Goal: Task Accomplishment & Management: Complete application form

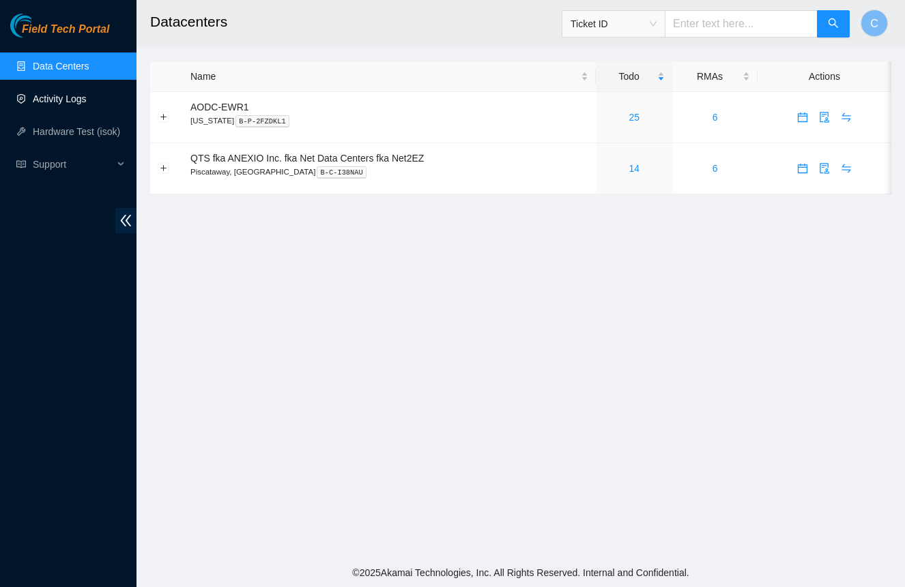
click at [70, 95] on link "Activity Logs" at bounding box center [60, 98] width 54 height 11
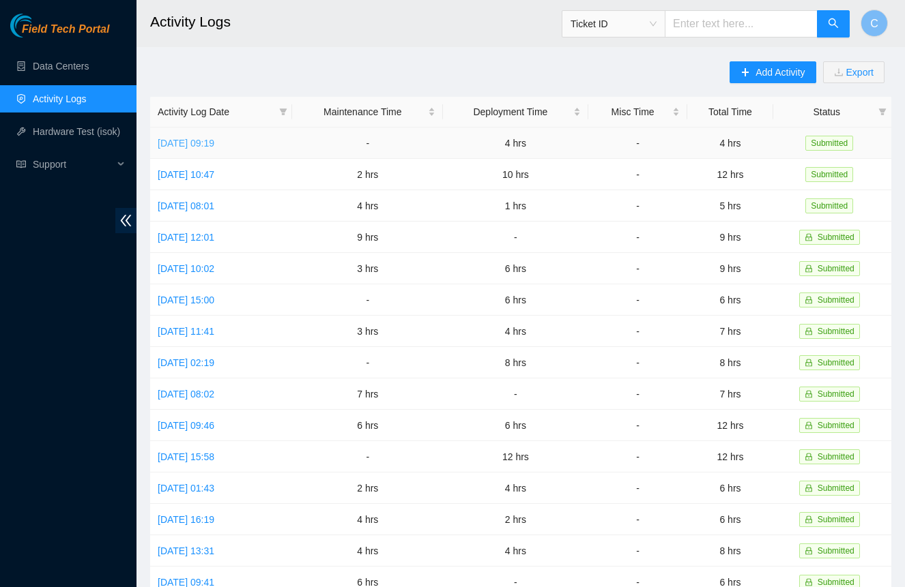
click at [214, 145] on link "[DATE] 09:19" at bounding box center [186, 143] width 57 height 11
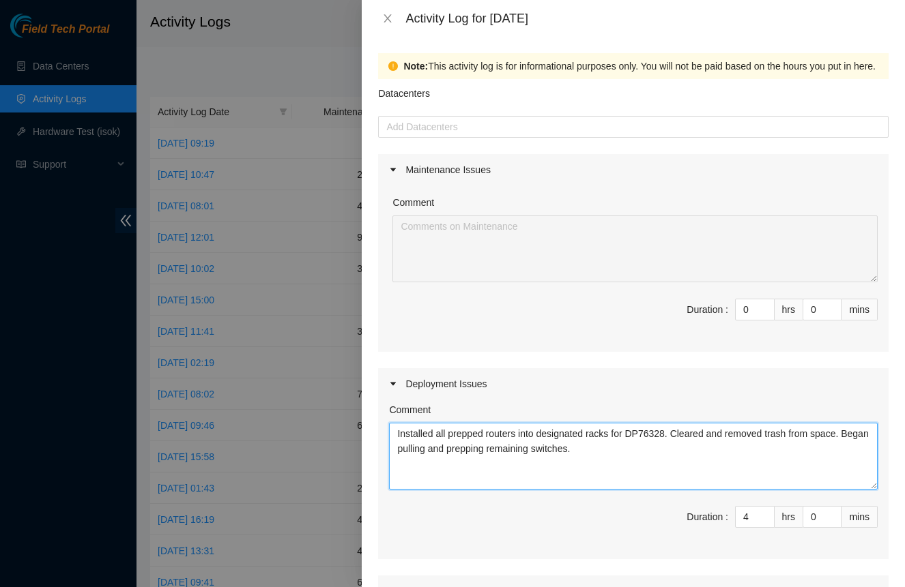
click at [654, 433] on textarea "Installed all prepped routers into designated racks for DP76328. Cleared and re…" at bounding box center [633, 456] width 488 height 67
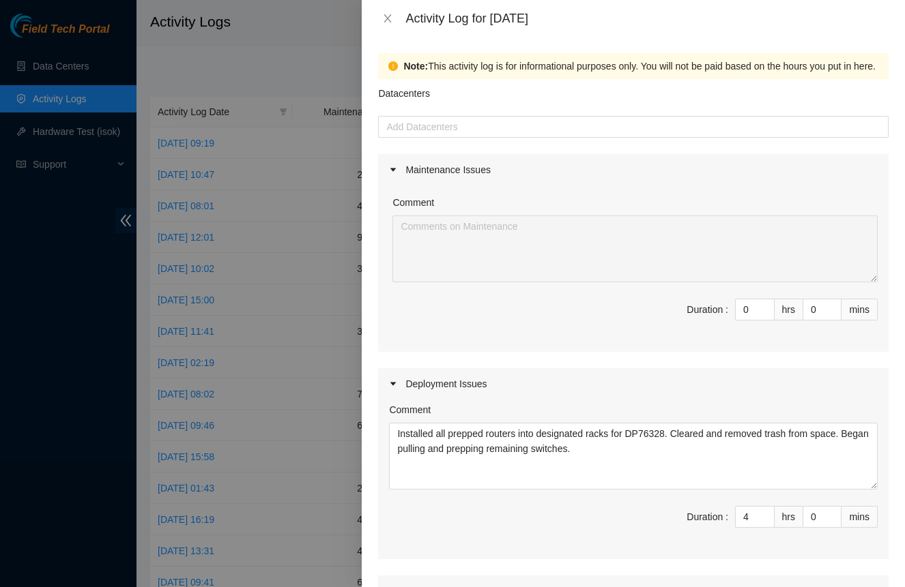
drag, startPoint x: 387, startPoint y: 20, endPoint x: 367, endPoint y: 33, distance: 23.3
click at [386, 20] on icon "close" at bounding box center [387, 18] width 11 height 11
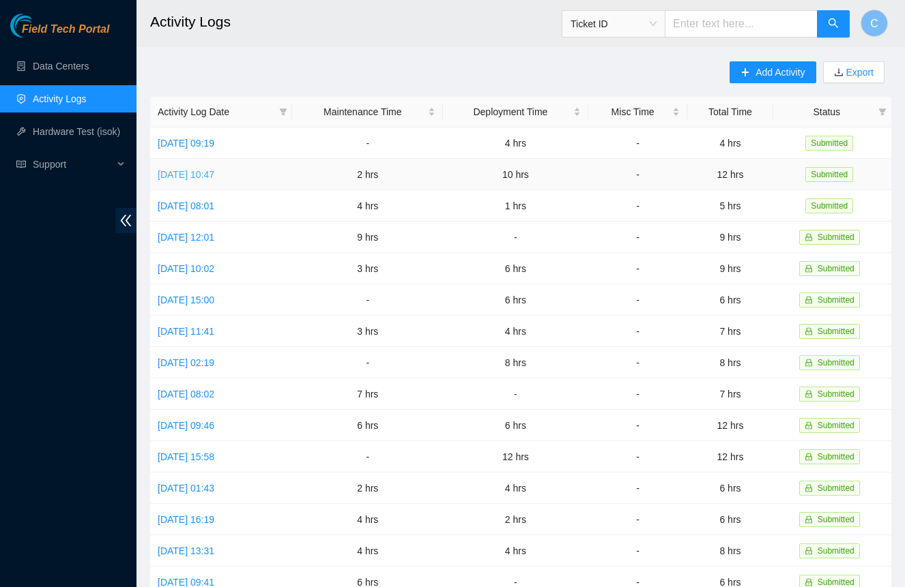
click at [206, 175] on link "[DATE] 10:47" at bounding box center [186, 174] width 57 height 11
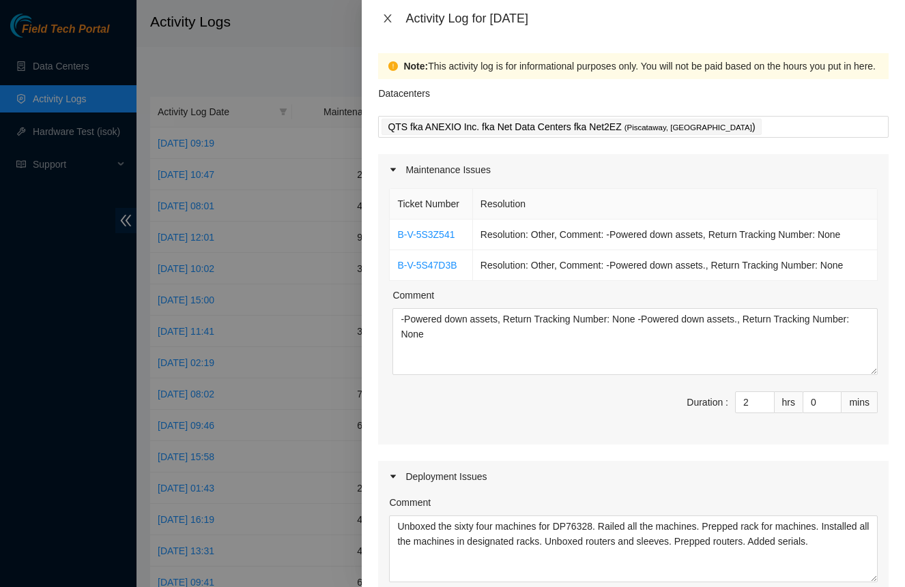
click at [391, 19] on icon "close" at bounding box center [387, 18] width 11 height 11
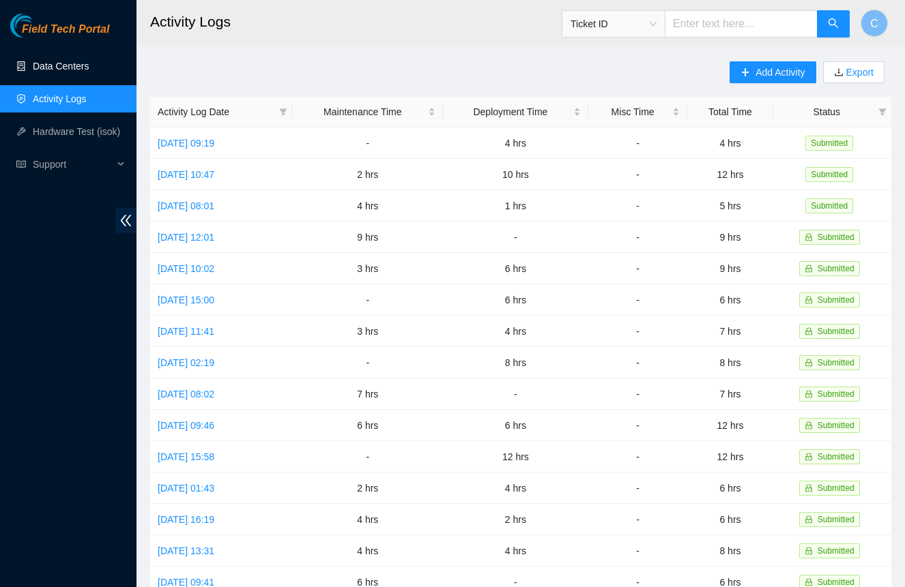
click at [41, 61] on link "Data Centers" at bounding box center [61, 66] width 56 height 11
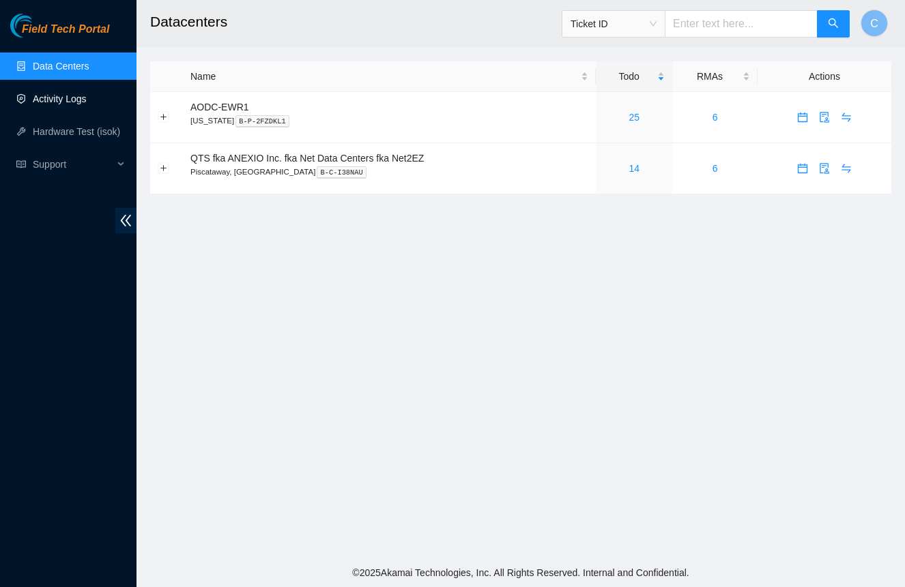
drag, startPoint x: 51, startPoint y: 96, endPoint x: 83, endPoint y: 96, distance: 32.1
click at [52, 96] on link "Activity Logs" at bounding box center [60, 98] width 54 height 11
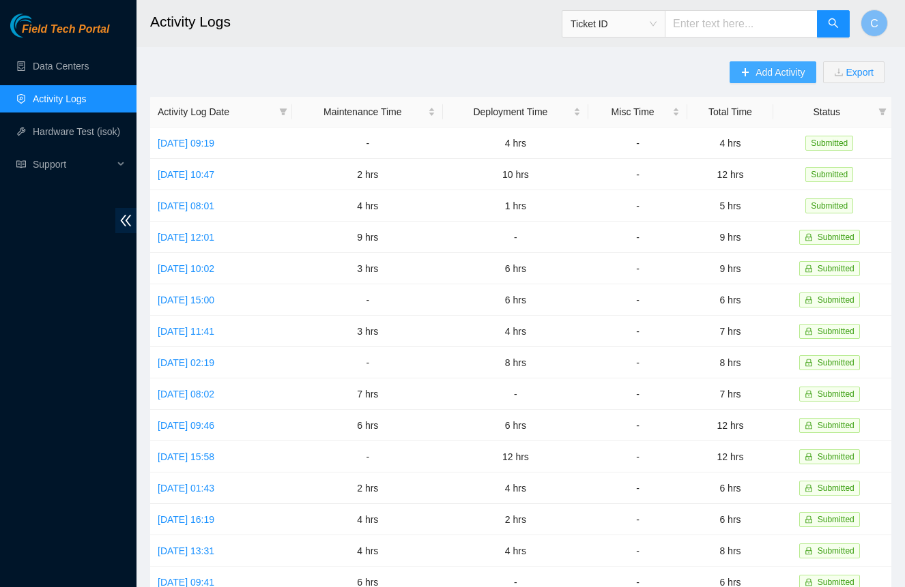
click at [782, 75] on span "Add Activity" at bounding box center [779, 72] width 49 height 15
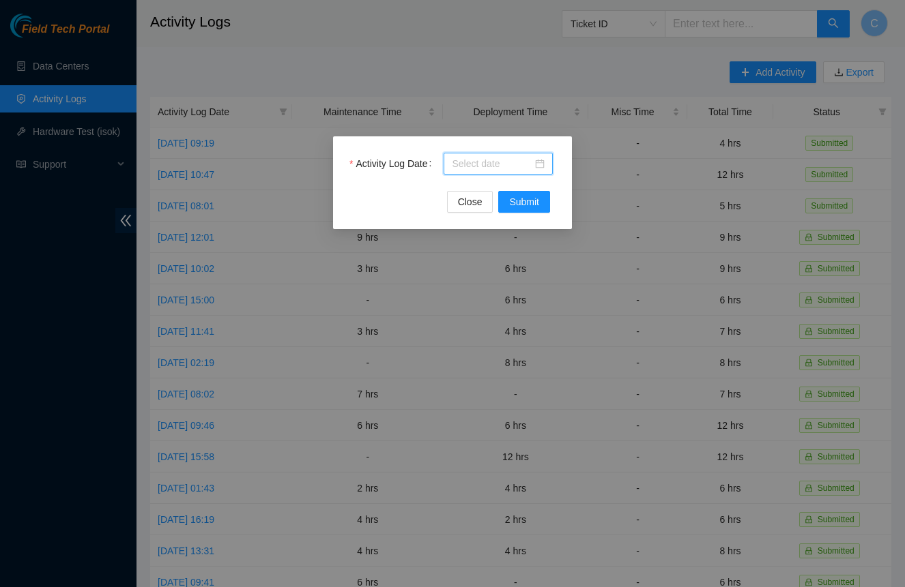
click at [497, 162] on input "Activity Log Date" at bounding box center [492, 163] width 81 height 15
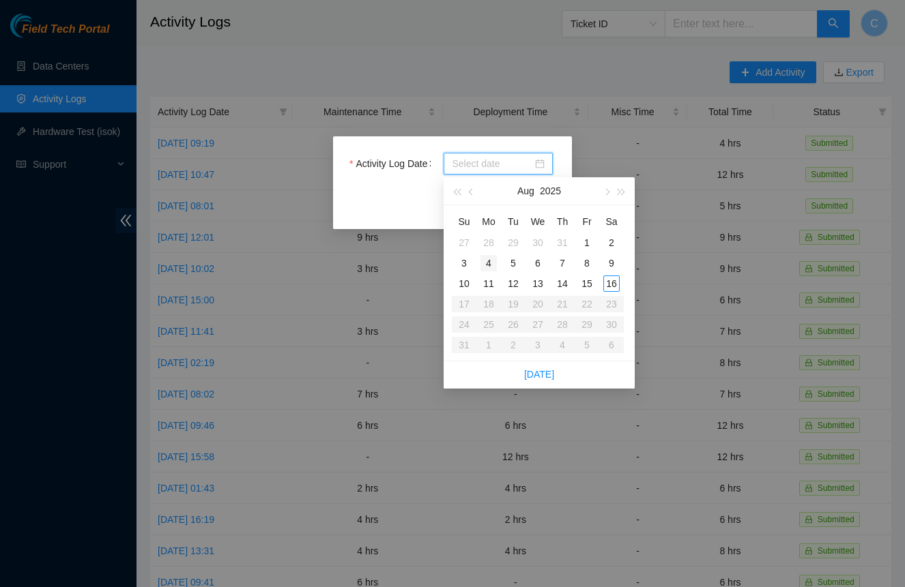
type input "[DATE]"
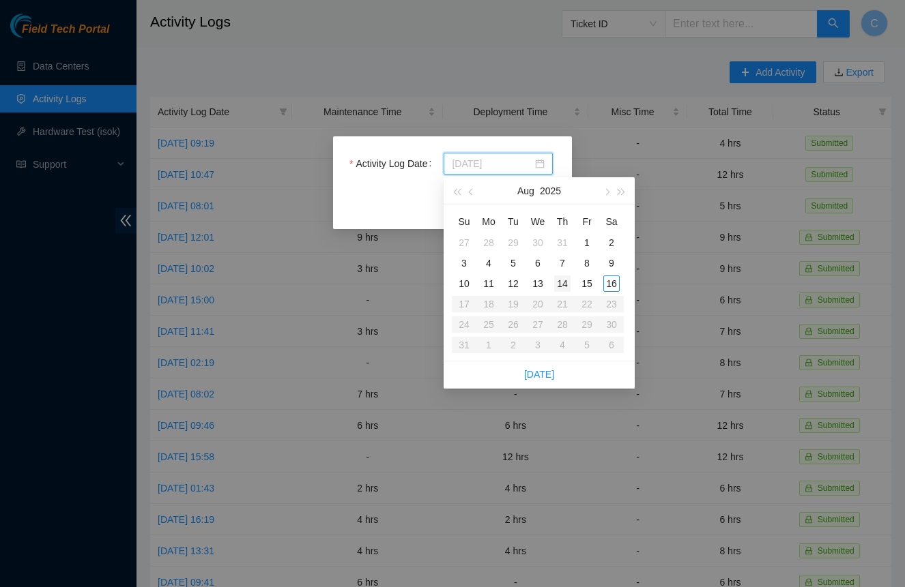
click at [568, 282] on div "14" at bounding box center [562, 284] width 16 height 16
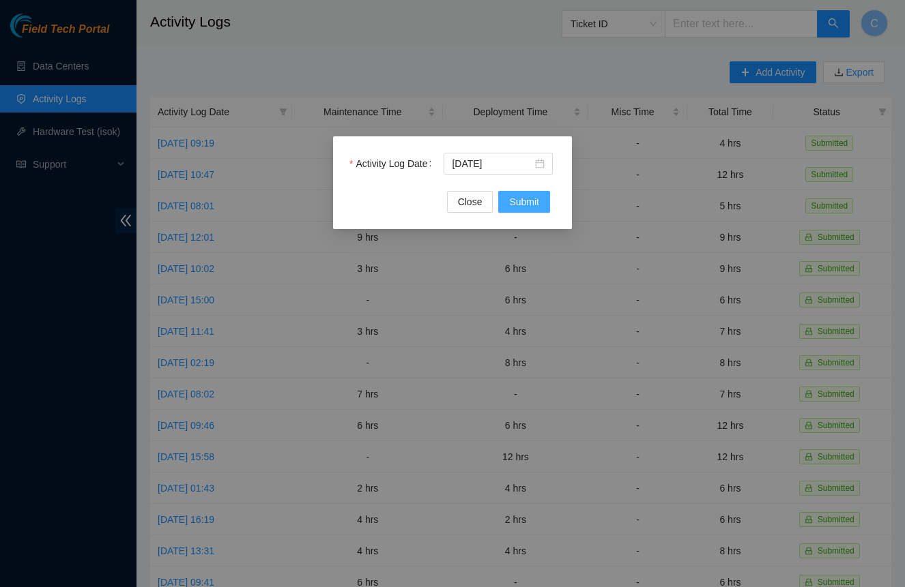
click at [512, 199] on span "Submit" at bounding box center [524, 201] width 30 height 15
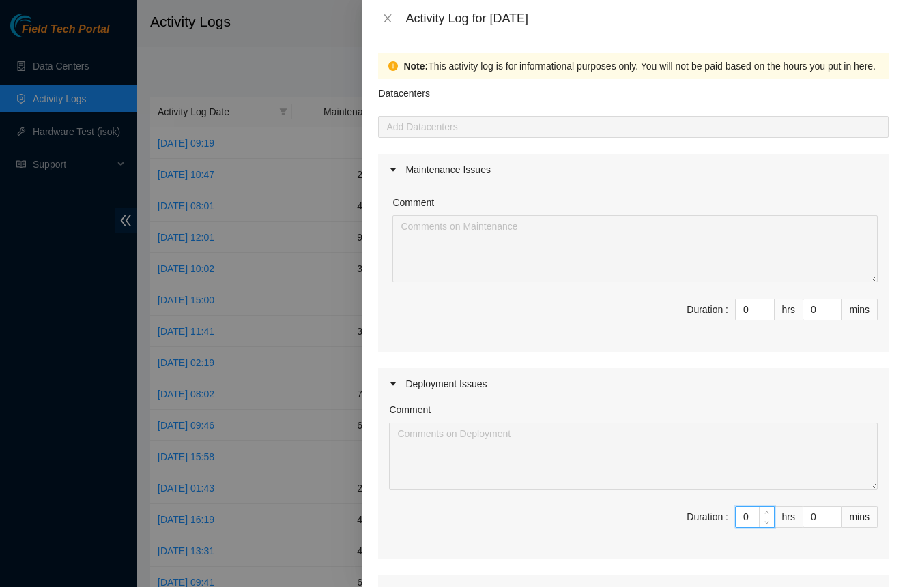
click at [750, 523] on input "0" at bounding box center [754, 517] width 38 height 20
click at [747, 523] on input "0" at bounding box center [754, 517] width 38 height 20
type input "1"
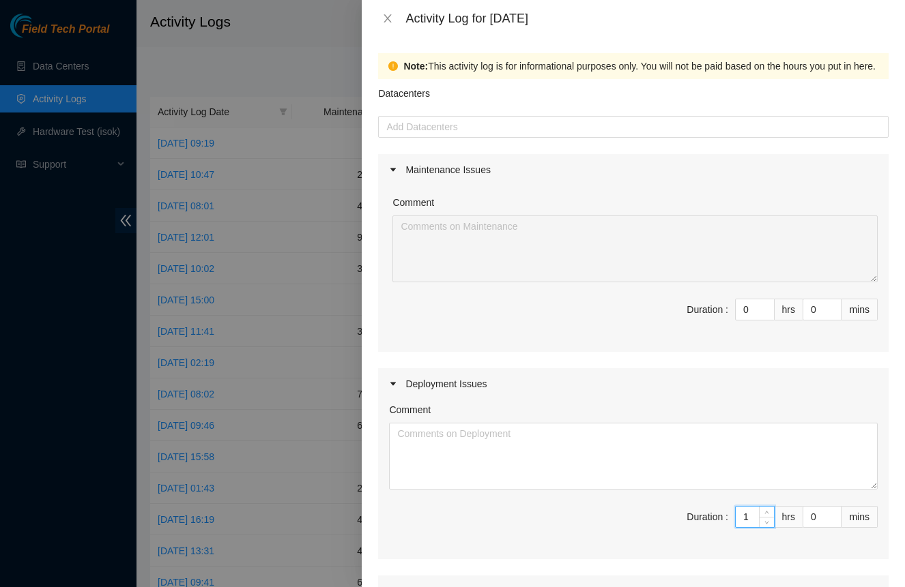
type input "10"
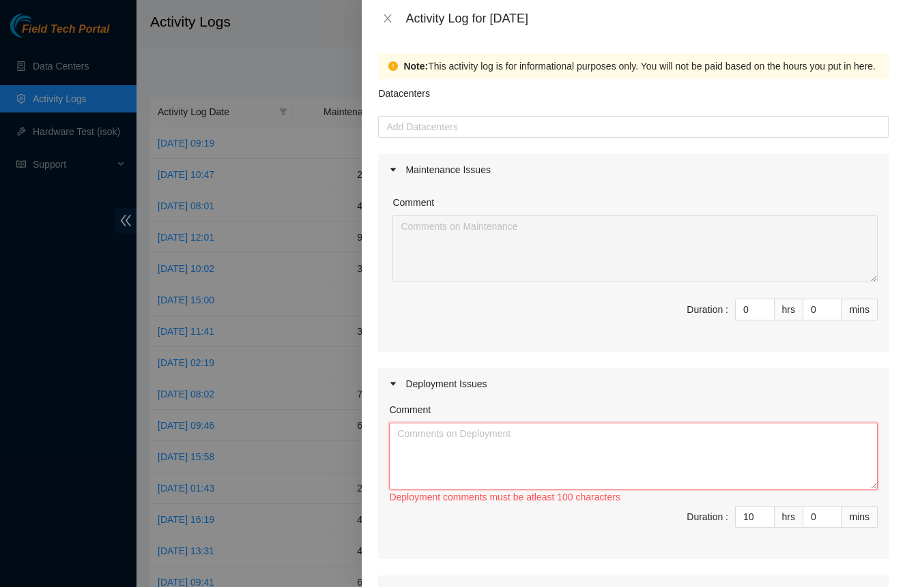
click at [649, 460] on textarea "Comment" at bounding box center [633, 456] width 488 height 67
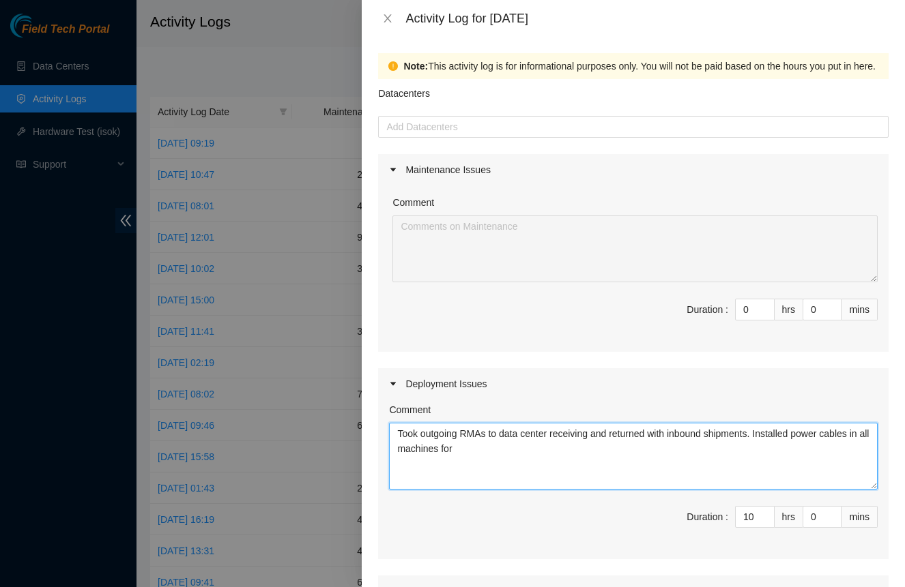
paste textarea "DP76328"
click at [582, 452] on textarea "Took outgoing RMAs to data center receiving and returned with inbound shipments…" at bounding box center [633, 456] width 488 height 67
drag, startPoint x: 582, startPoint y: 452, endPoint x: 703, endPoint y: 445, distance: 120.9
click at [703, 445] on textarea "Took outgoing RMAs to data center receiving and returned with inbound shipments…" at bounding box center [633, 456] width 488 height 67
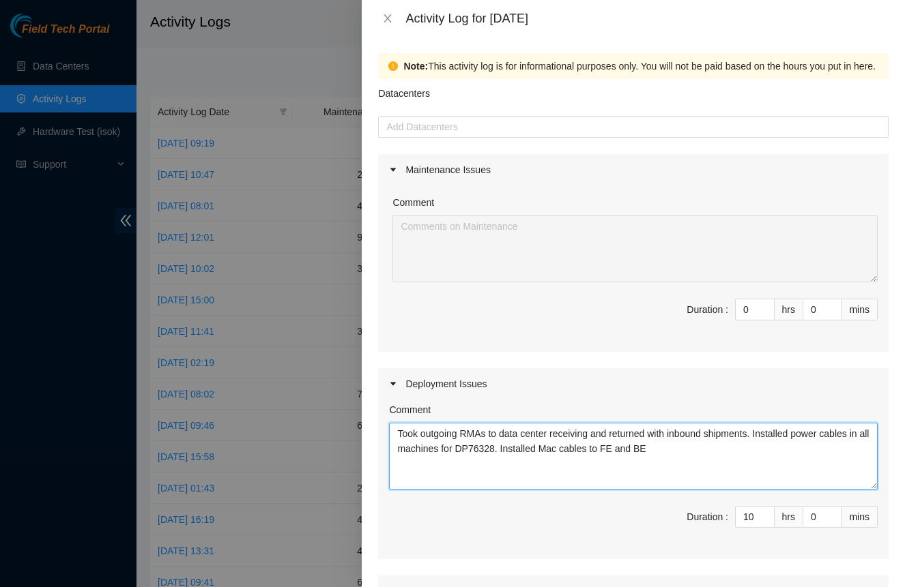
click at [573, 452] on textarea "Took outgoing RMAs to data center receiving and returned with inbound shipments…" at bounding box center [633, 456] width 488 height 67
click at [677, 446] on textarea "Took outgoing RMAs to data center receiving and returned with inbound shipments…" at bounding box center [633, 456] width 488 height 67
paste textarea "DP76328"
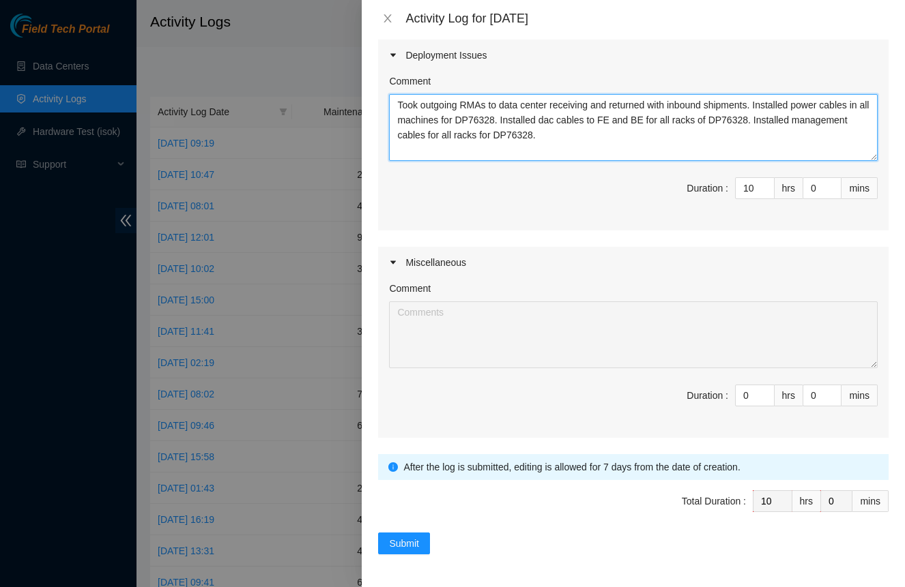
scroll to position [329, 0]
type textarea "Took outgoing RMAs to data center receiving and returned with inbound shipments…"
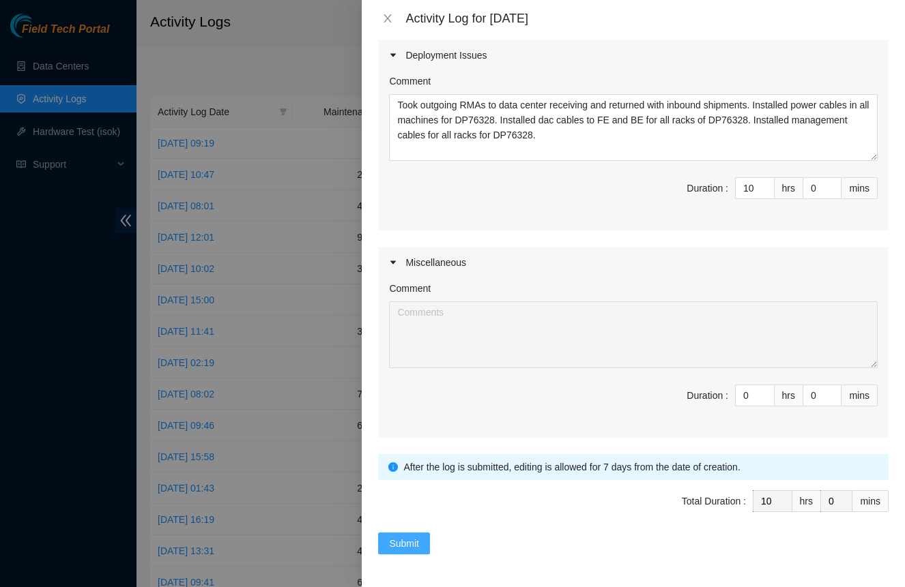
click at [415, 537] on span "Submit" at bounding box center [404, 543] width 30 height 15
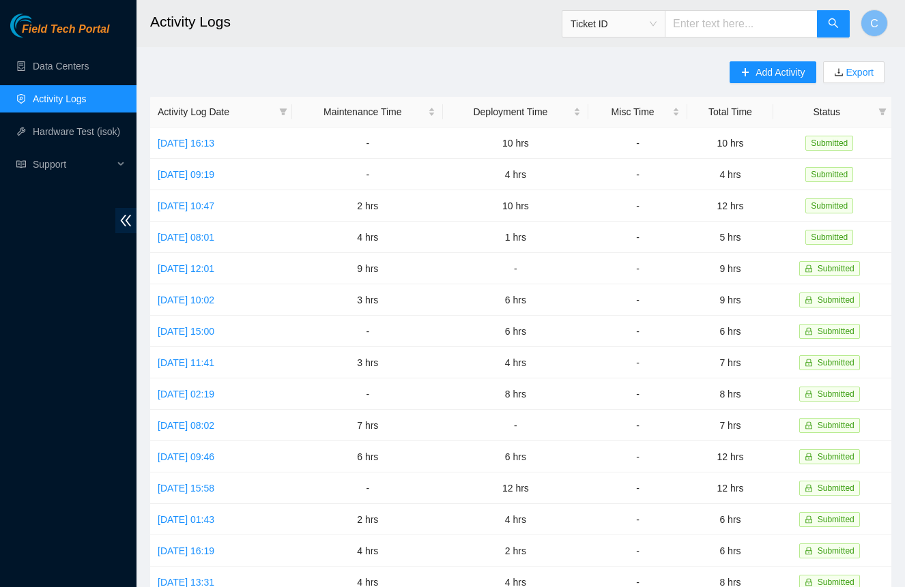
drag, startPoint x: 758, startPoint y: 74, endPoint x: 613, endPoint y: 91, distance: 145.6
click at [758, 74] on span "Add Activity" at bounding box center [779, 72] width 49 height 15
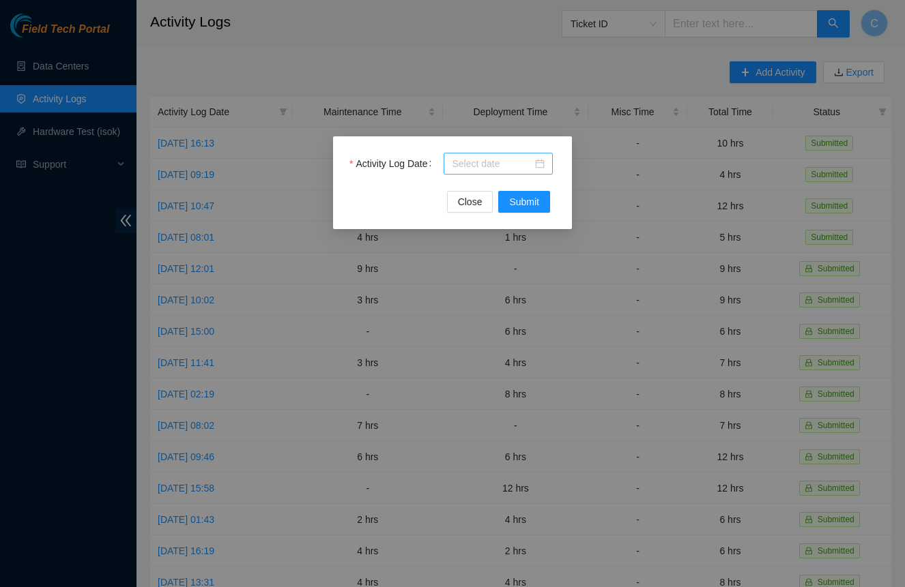
click at [527, 158] on input "Activity Log Date" at bounding box center [492, 163] width 81 height 15
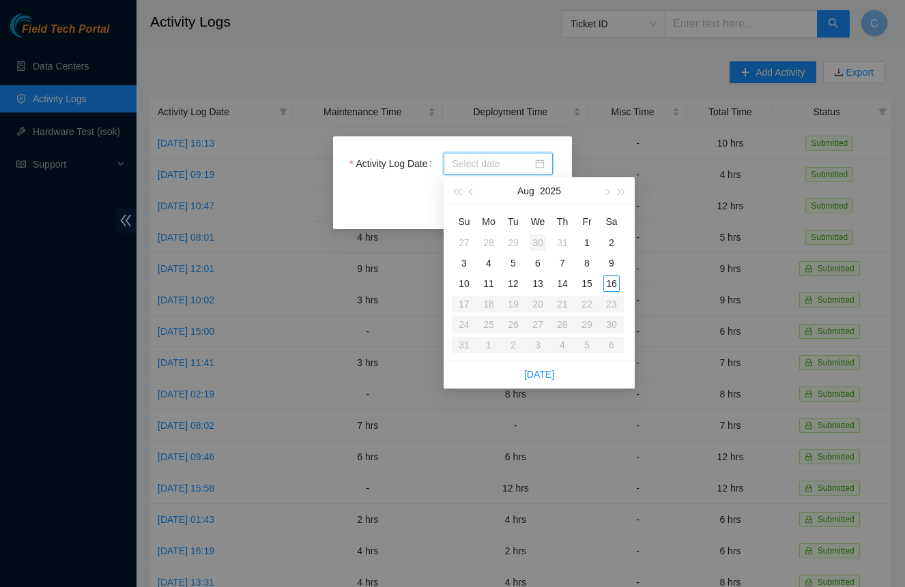
type input "[DATE]"
click at [587, 285] on div "15" at bounding box center [587, 284] width 16 height 16
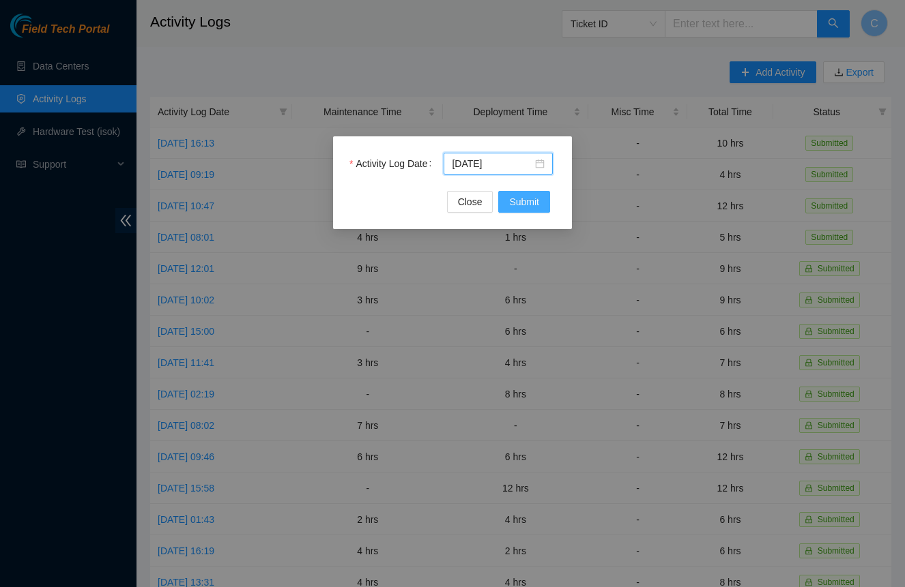
click at [531, 204] on span "Submit" at bounding box center [524, 201] width 30 height 15
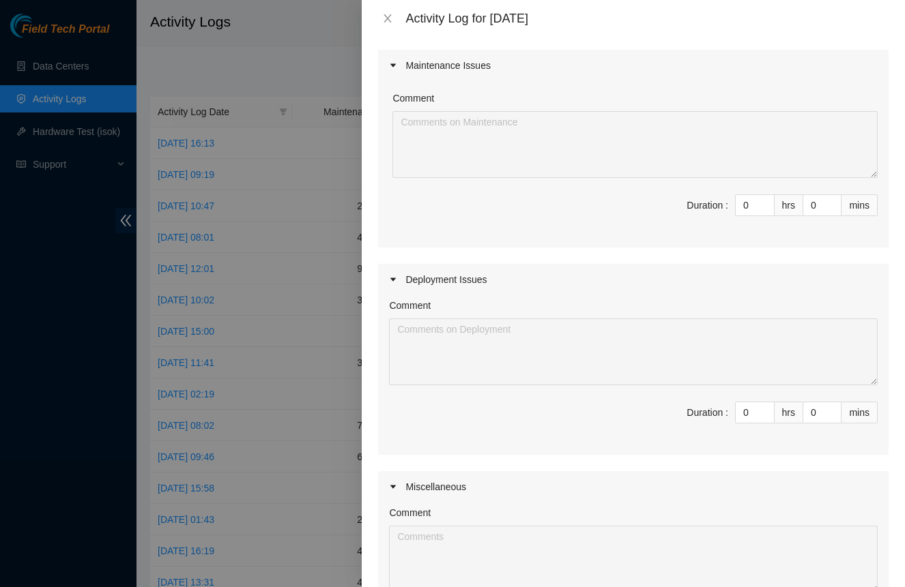
scroll to position [106, 0]
click at [753, 416] on input "0" at bounding box center [754, 411] width 38 height 20
type input "7"
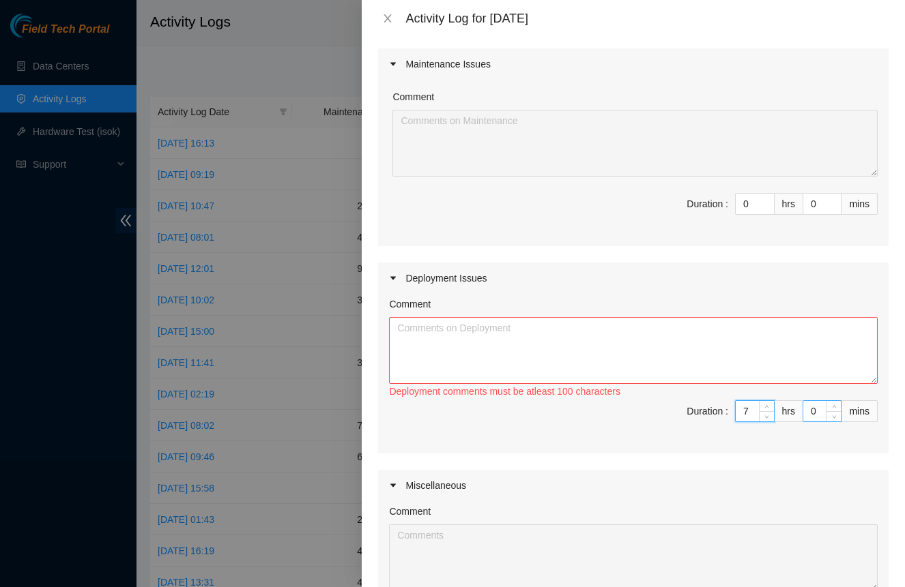
type input "7"
click at [809, 415] on input "0" at bounding box center [822, 411] width 38 height 20
type input "3"
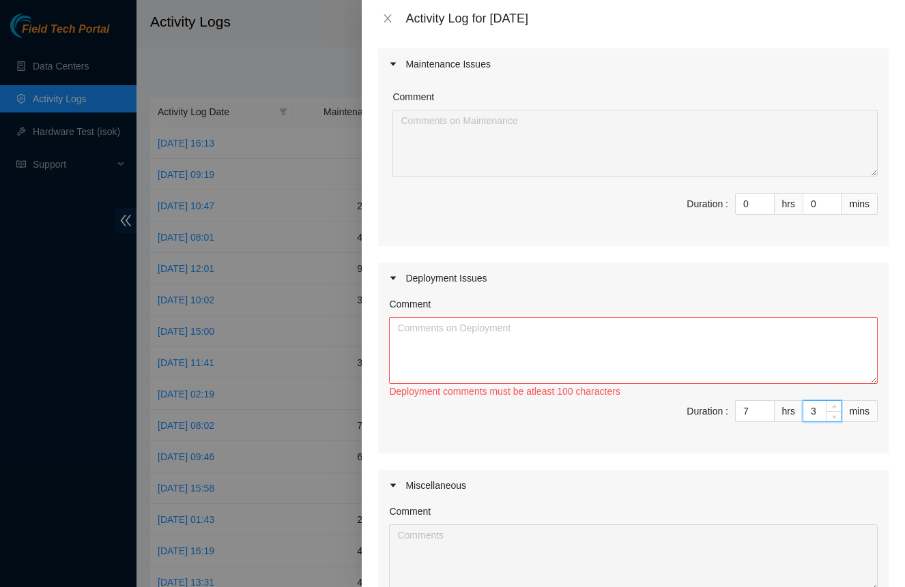
type input "30"
click at [733, 371] on textarea "Comment" at bounding box center [633, 350] width 488 height 67
paste textarea "DP76328"
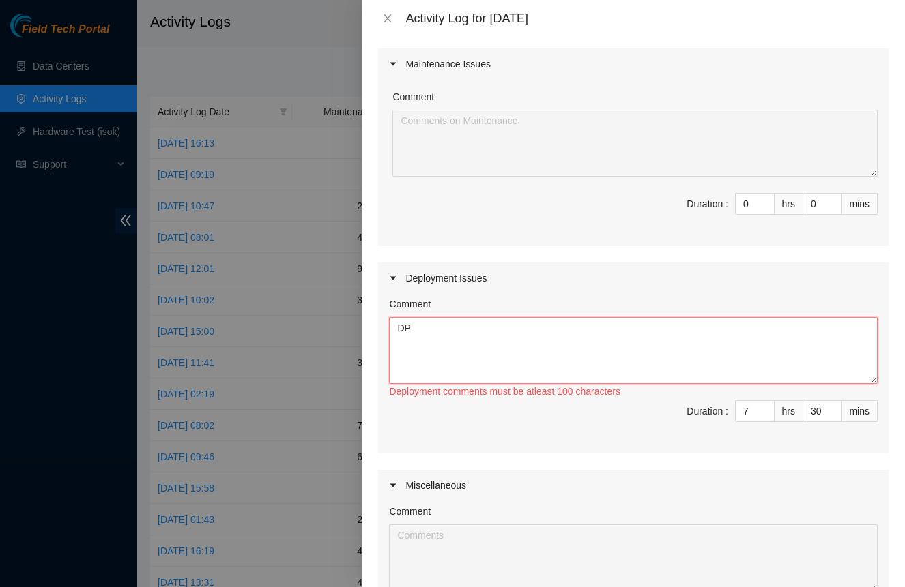
type textarea "D"
click at [519, 325] on textarea "Unboxed all machines for DP82617. Installed rails on all machines for" at bounding box center [633, 350] width 488 height 67
click at [716, 347] on textarea "Unboxed all machines for DP82617. Installed rails on all machines for" at bounding box center [633, 350] width 488 height 67
paste textarea "DP82617"
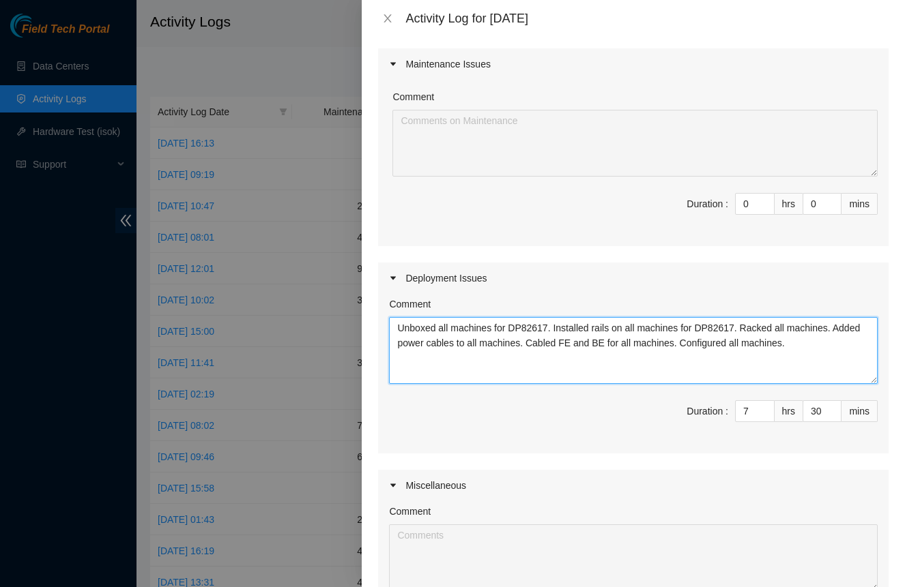
click at [848, 330] on textarea "Unboxed all machines for DP82617. Installed rails on all machines for DP82617. …" at bounding box center [633, 350] width 488 height 67
click at [699, 360] on textarea "Unboxed all machines for DP82617. Installed rails on all machines for DP82617. …" at bounding box center [633, 350] width 488 height 67
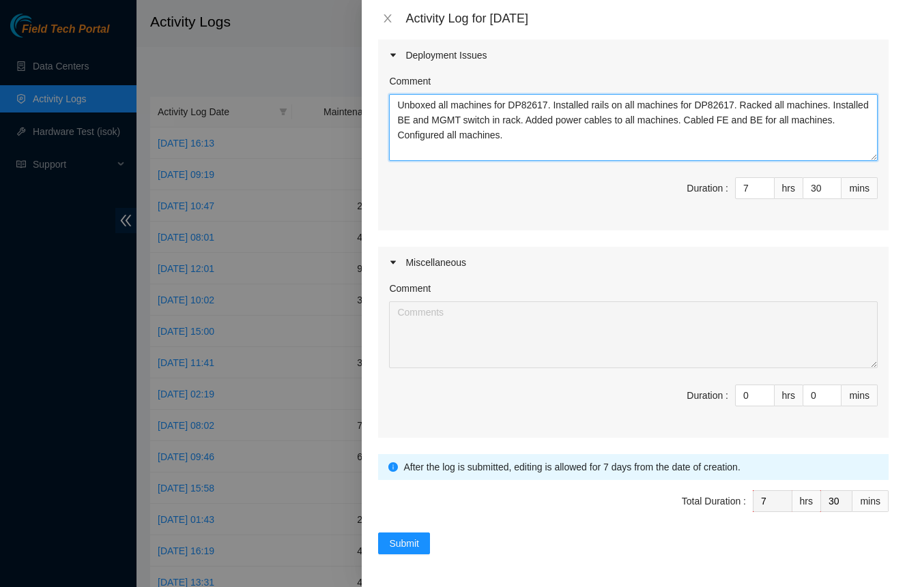
scroll to position [329, 0]
type textarea "Unboxed all machines for DP82617. Installed rails on all machines for DP82617. …"
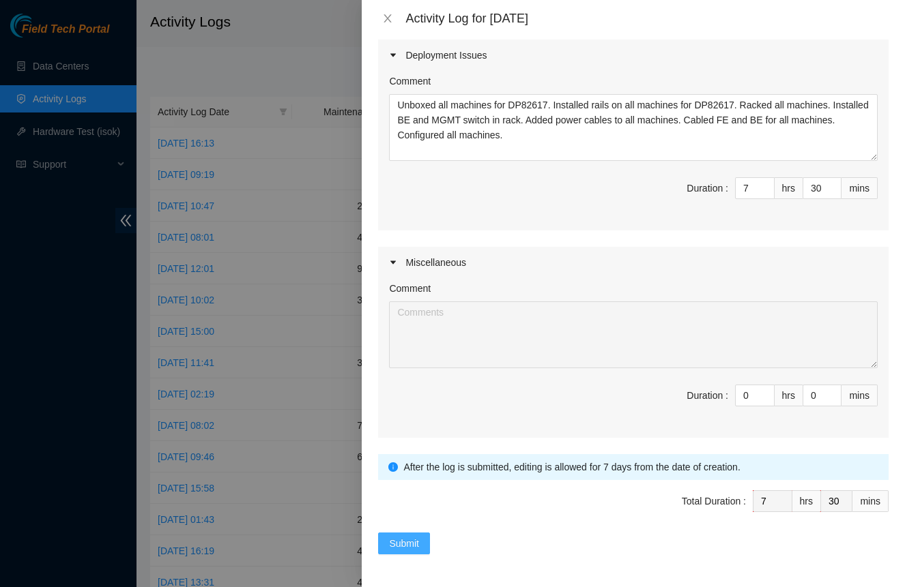
click at [422, 542] on button "Submit" at bounding box center [404, 544] width 52 height 22
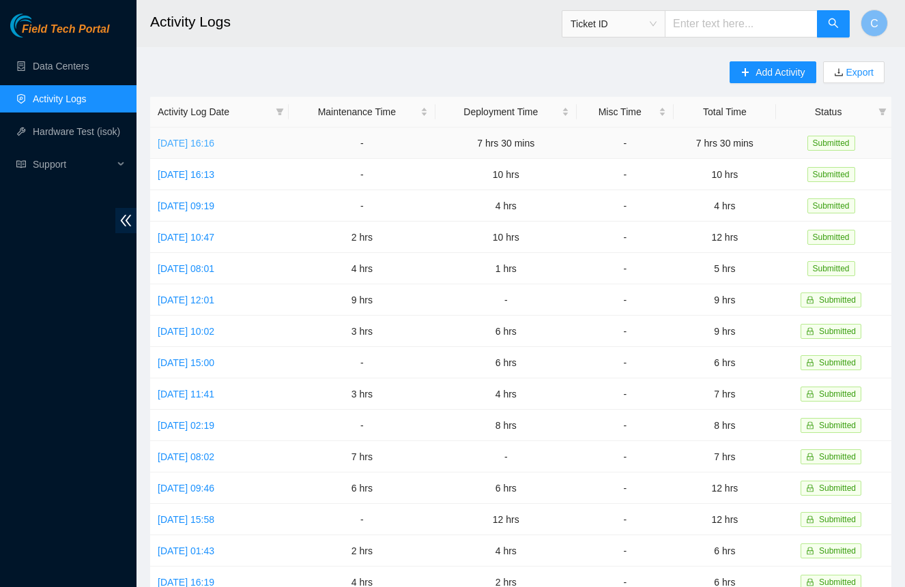
click at [214, 142] on link "[DATE] 16:16" at bounding box center [186, 143] width 57 height 11
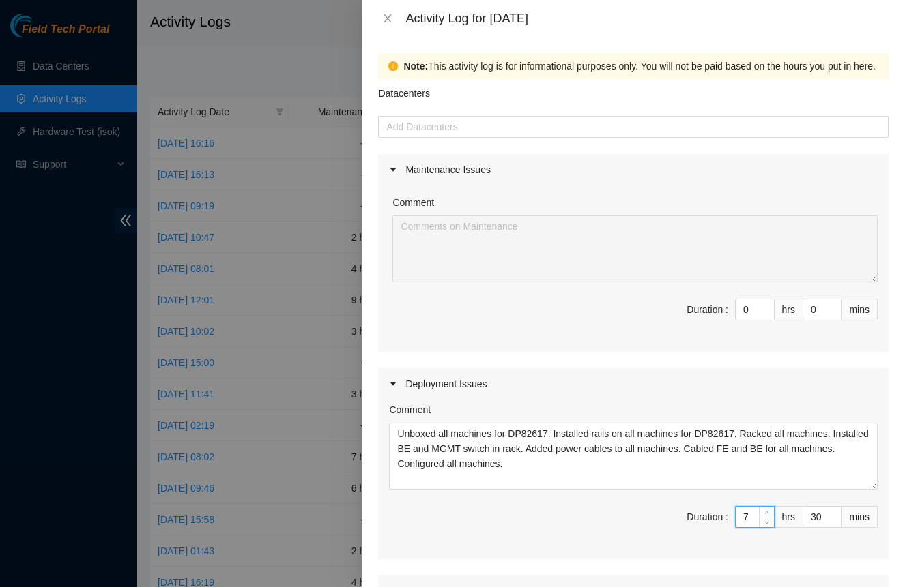
click at [746, 521] on input "7" at bounding box center [754, 517] width 38 height 20
click at [745, 520] on input "7" at bounding box center [754, 517] width 38 height 20
type input "8"
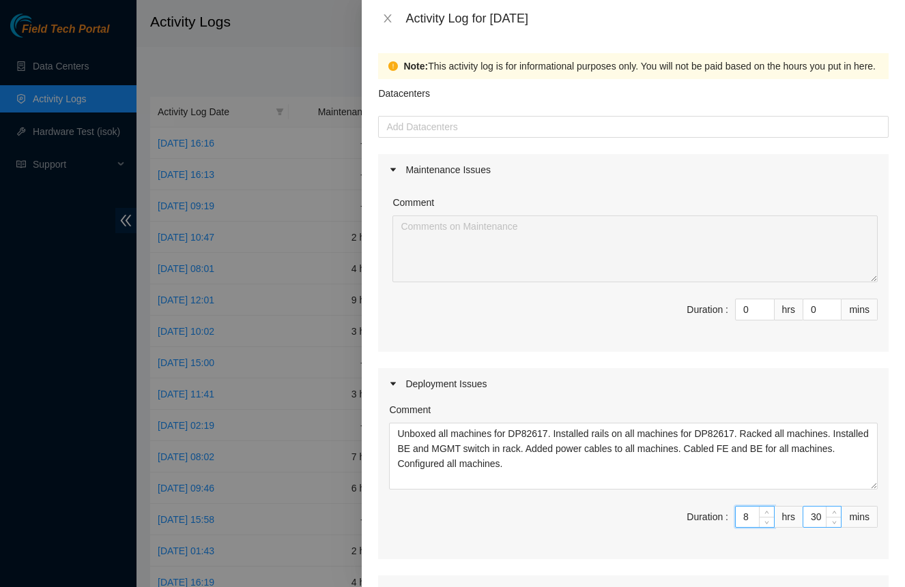
click at [810, 514] on input "30" at bounding box center [822, 517] width 38 height 20
click at [811, 514] on input "30" at bounding box center [822, 517] width 38 height 20
type input "0"
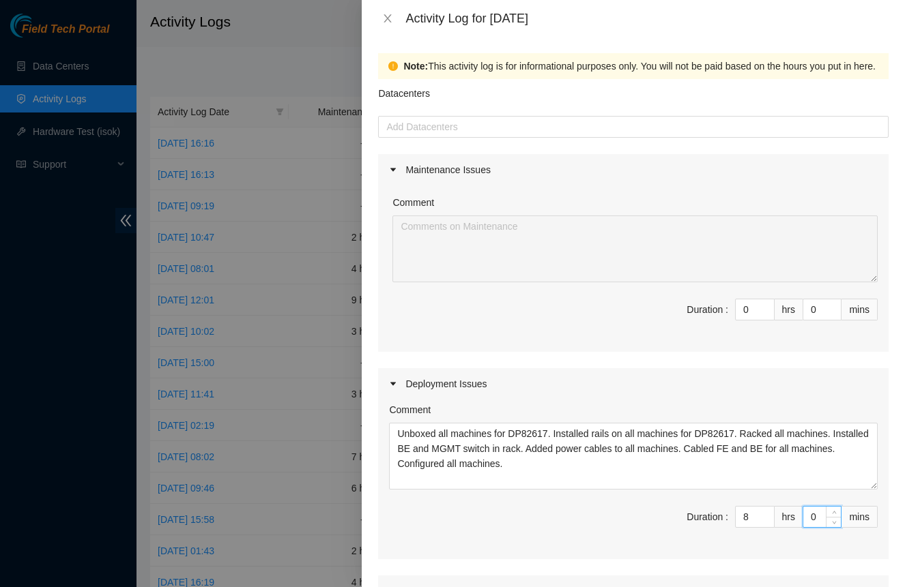
click at [626, 536] on span "Duration : 8 hrs 0 mins" at bounding box center [633, 525] width 488 height 38
click at [629, 536] on span "Duration : 8 hrs 0 mins" at bounding box center [633, 525] width 488 height 38
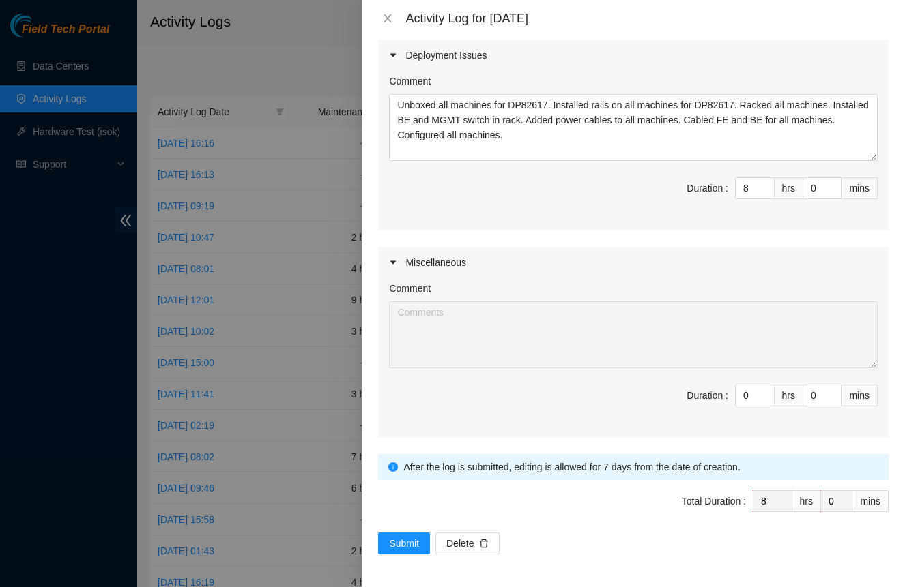
scroll to position [329, 0]
click at [393, 536] on span "Submit" at bounding box center [404, 543] width 30 height 15
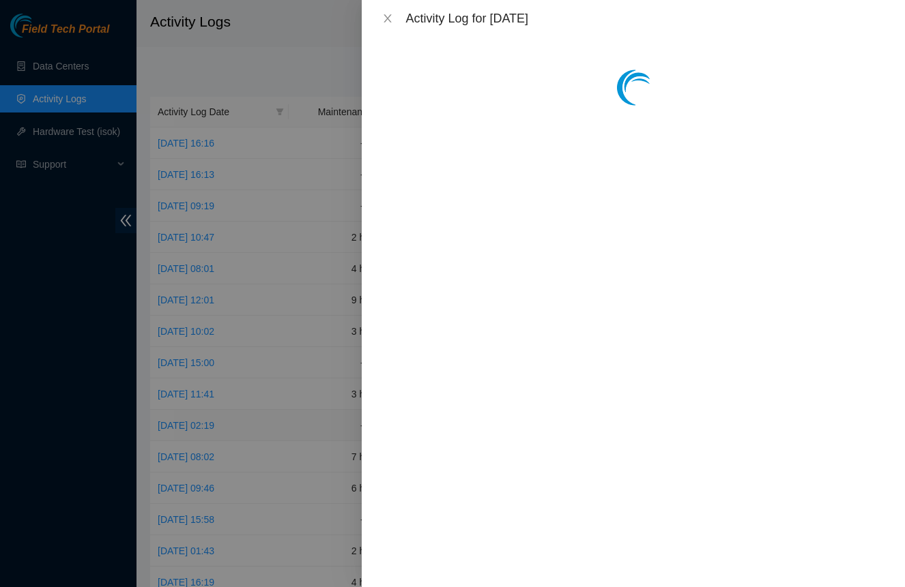
scroll to position [0, 0]
